Goal: Transaction & Acquisition: Purchase product/service

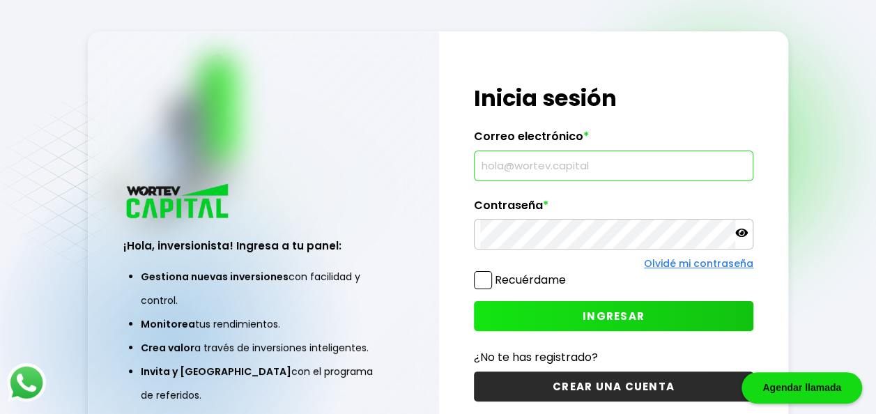
click at [534, 166] on input "text" at bounding box center [613, 165] width 267 height 29
type input "[EMAIL_ADDRESS][DOMAIN_NAME]"
click at [740, 231] on icon at bounding box center [741, 233] width 13 height 13
click at [570, 315] on button "INGRESAR" at bounding box center [614, 316] width 280 height 30
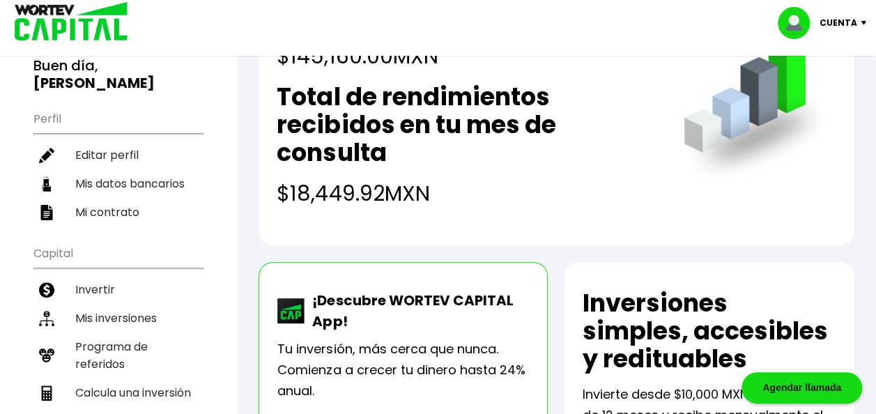
scroll to position [108, 0]
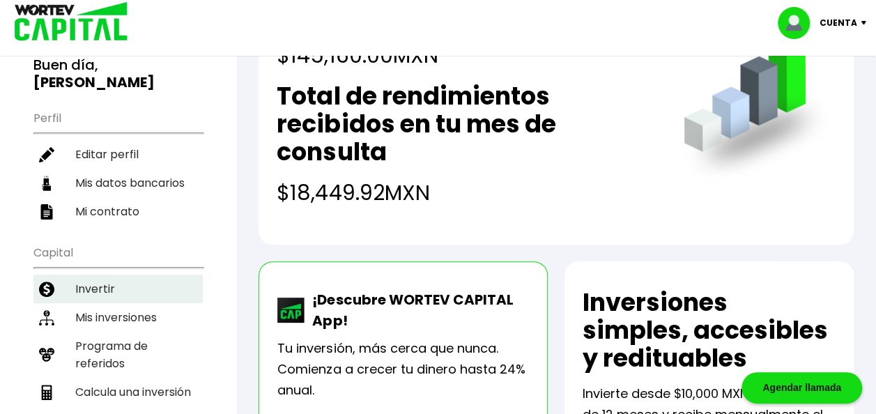
click at [70, 275] on li "Invertir" at bounding box center [117, 289] width 169 height 29
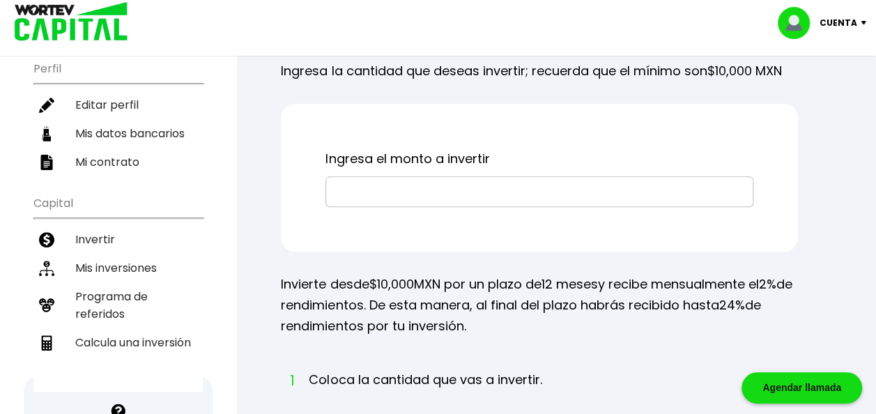
scroll to position [155, 0]
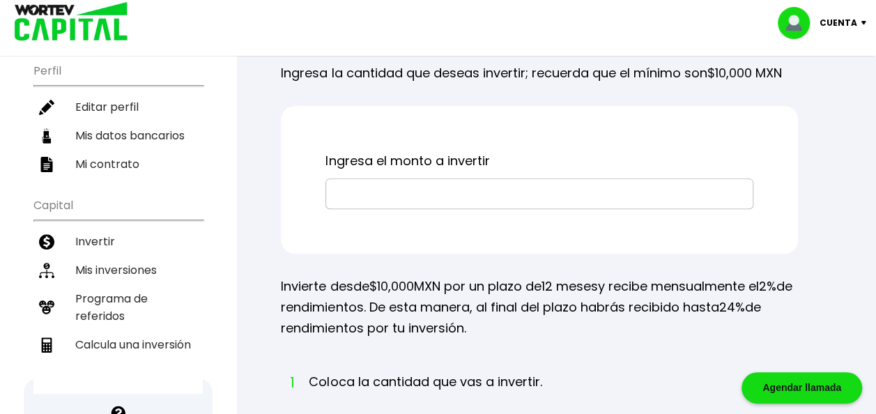
click at [487, 195] on input "text" at bounding box center [539, 193] width 415 height 29
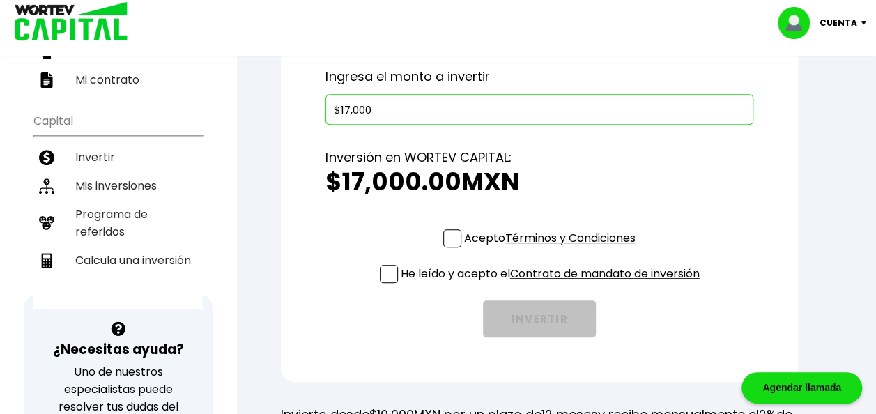
scroll to position [242, 0]
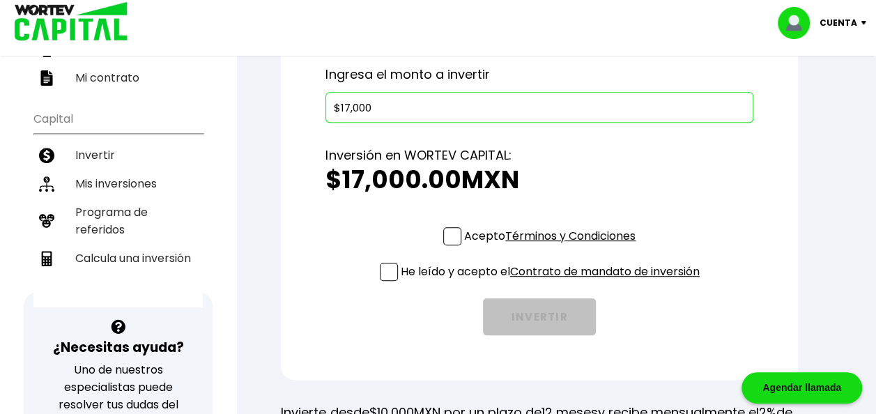
type input "$17,000"
click at [448, 234] on span at bounding box center [452, 236] width 18 height 18
click at [553, 247] on input "Acepto Términos y Condiciones" at bounding box center [553, 247] width 0 height 0
click at [382, 268] on span at bounding box center [389, 272] width 18 height 18
click at [553, 282] on input "He leído y acepto el Contrato de mandato de inversión" at bounding box center [553, 282] width 0 height 0
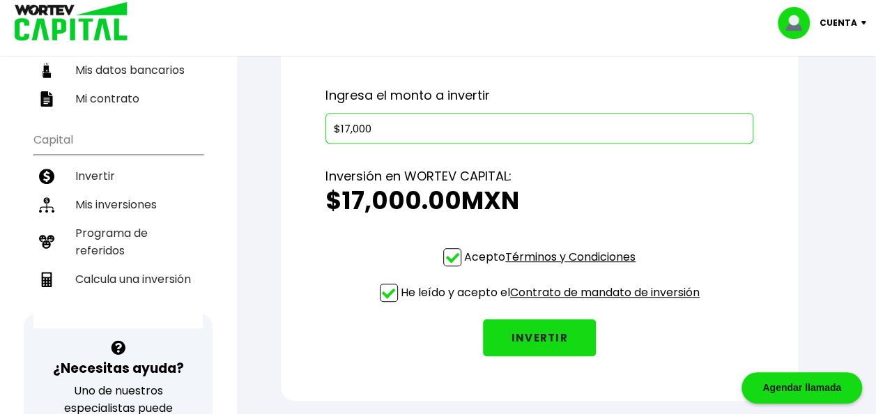
scroll to position [233, 0]
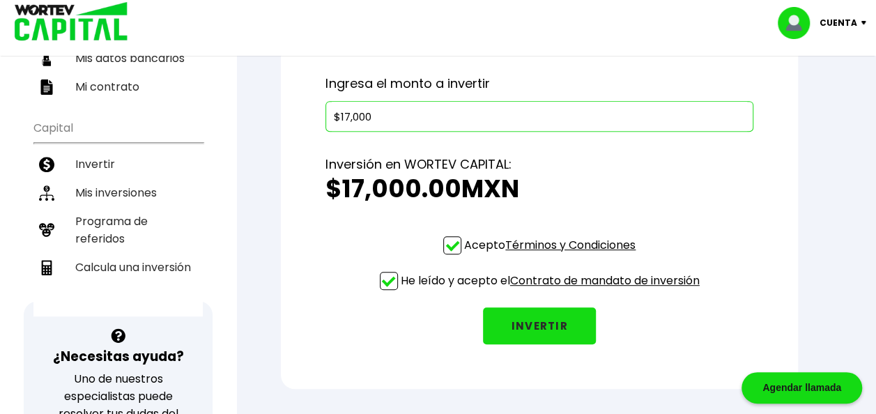
click at [513, 326] on button "INVERTIR" at bounding box center [539, 325] width 113 height 37
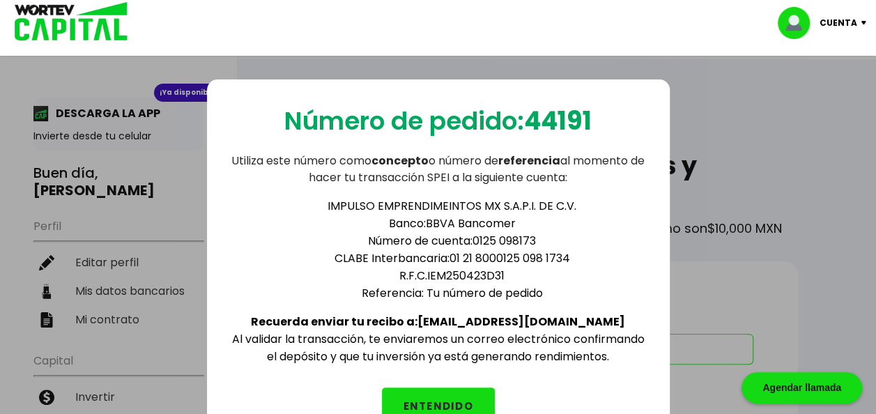
scroll to position [0, 0]
click at [430, 395] on button "ENTENDIDO" at bounding box center [438, 406] width 113 height 37
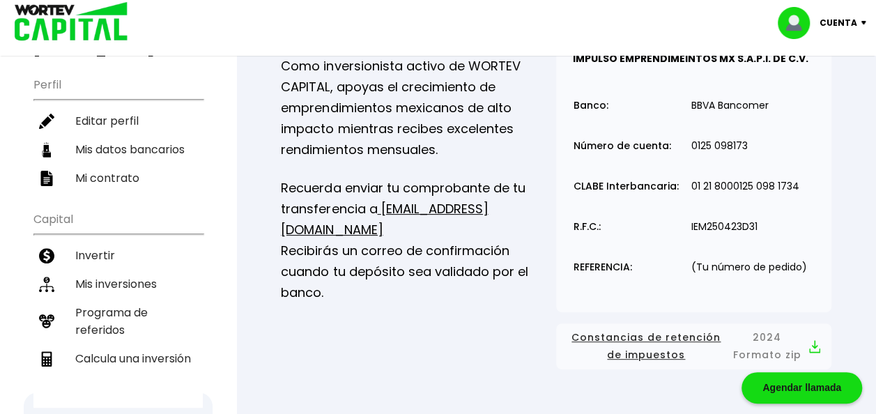
scroll to position [142, 0]
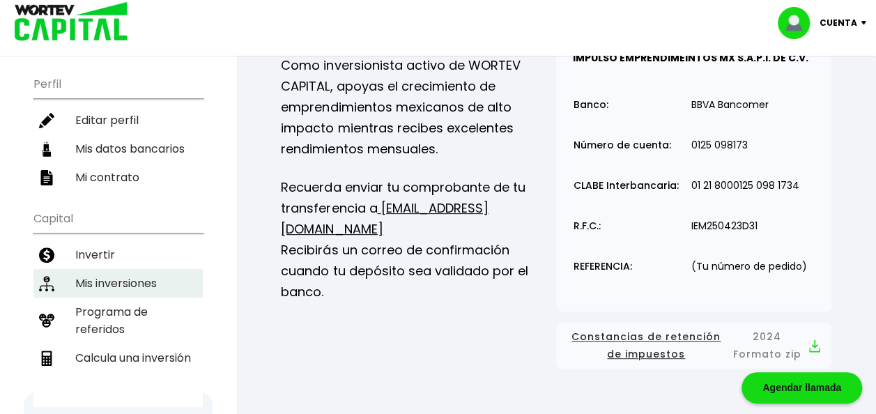
click at [139, 280] on li "Mis inversiones" at bounding box center [117, 283] width 169 height 29
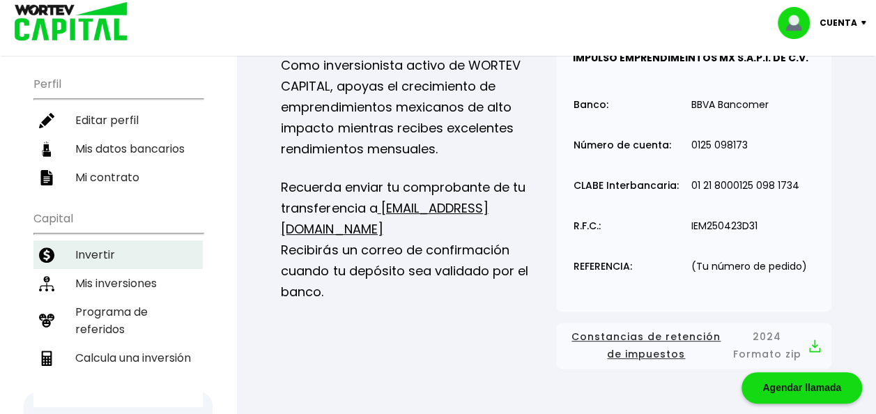
click at [92, 241] on li "Invertir" at bounding box center [117, 255] width 169 height 29
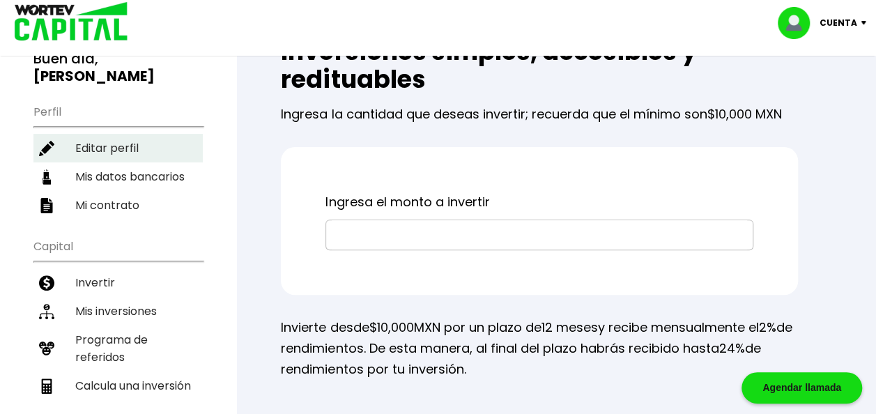
scroll to position [116, 0]
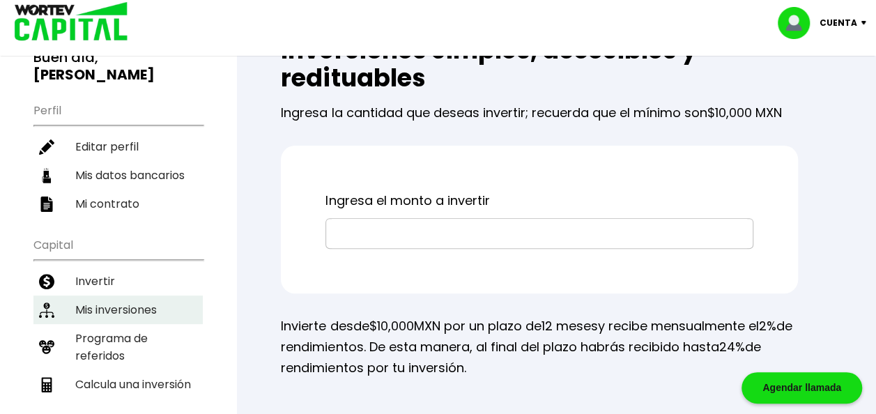
click at [117, 308] on li "Mis inversiones" at bounding box center [117, 310] width 169 height 29
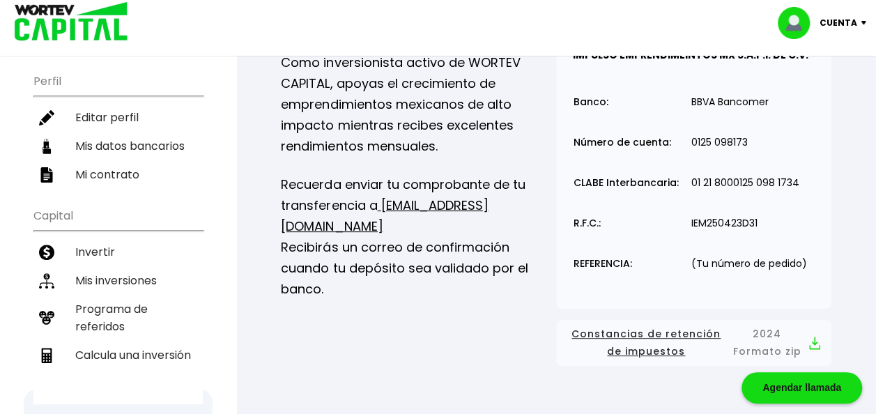
scroll to position [142, 0]
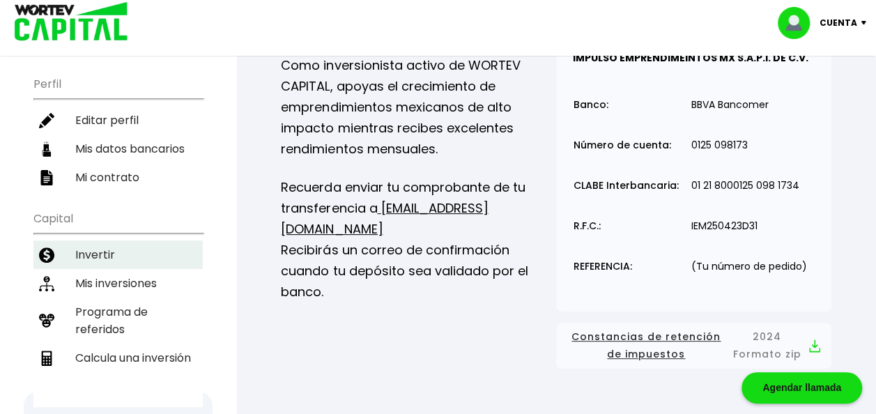
click at [101, 245] on li "Invertir" at bounding box center [117, 255] width 169 height 29
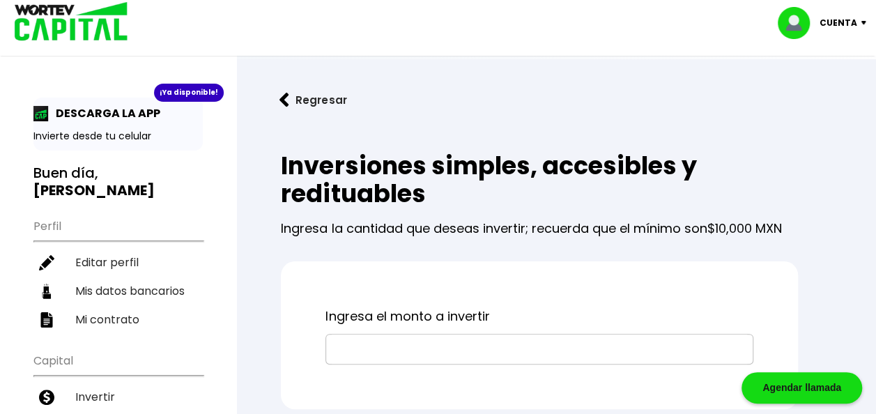
click at [795, 31] on img at bounding box center [799, 23] width 42 height 32
click at [552, 114] on link "Regresar" at bounding box center [556, 100] width 595 height 37
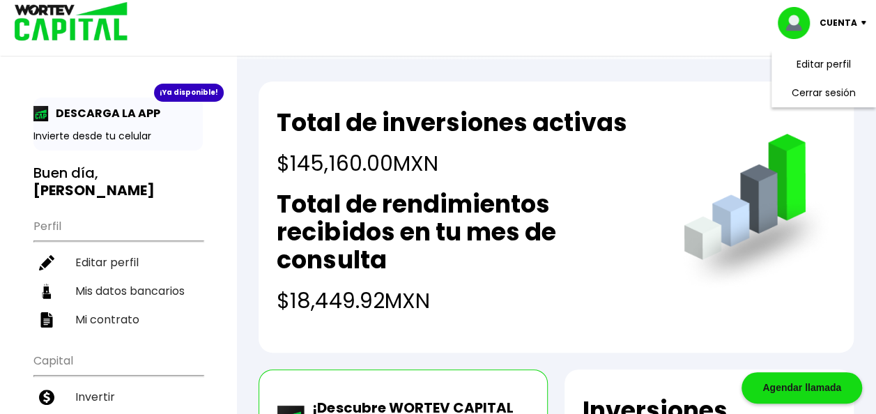
click at [576, 191] on h2 "Total de rendimientos recibidos en tu mes de consulta" at bounding box center [466, 232] width 379 height 84
